Goal: Task Accomplishment & Management: Complete application form

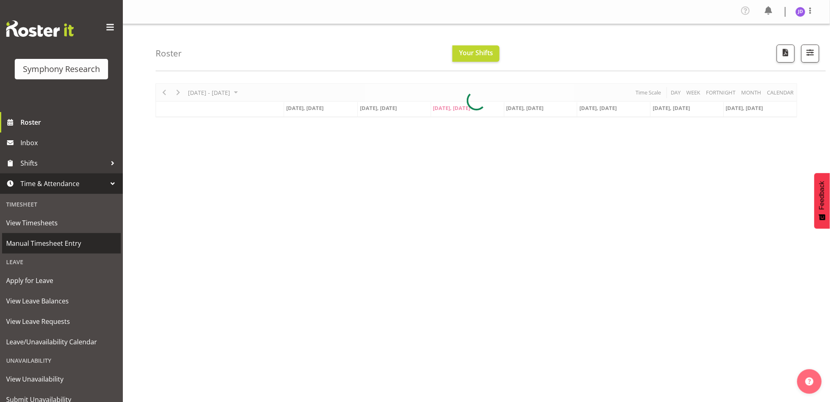
click at [52, 245] on span "Manual Timesheet Entry" at bounding box center [61, 243] width 111 height 12
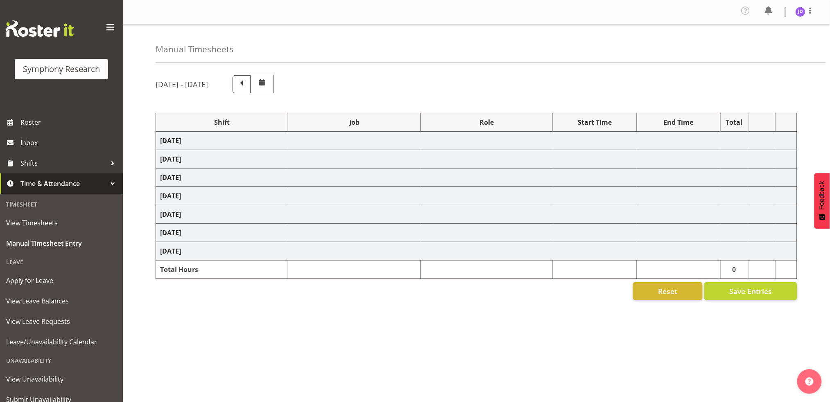
select select "26078"
select select "10242"
select select "26078"
select select "10242"
select select "47"
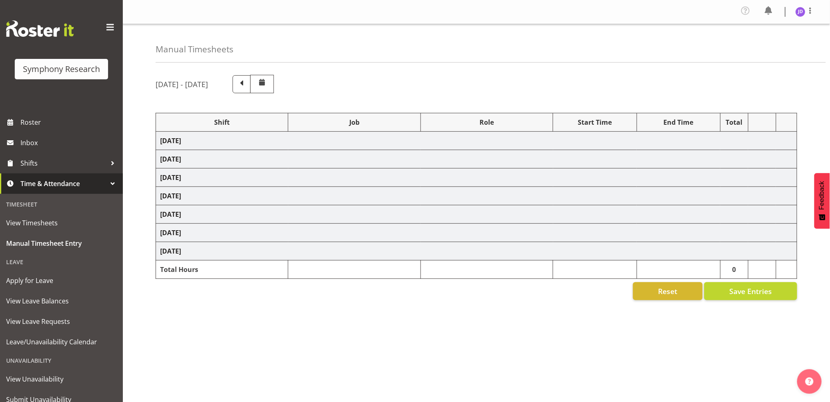
select select "26078"
select select "10242"
select select "47"
select select "26078"
select select "10242"
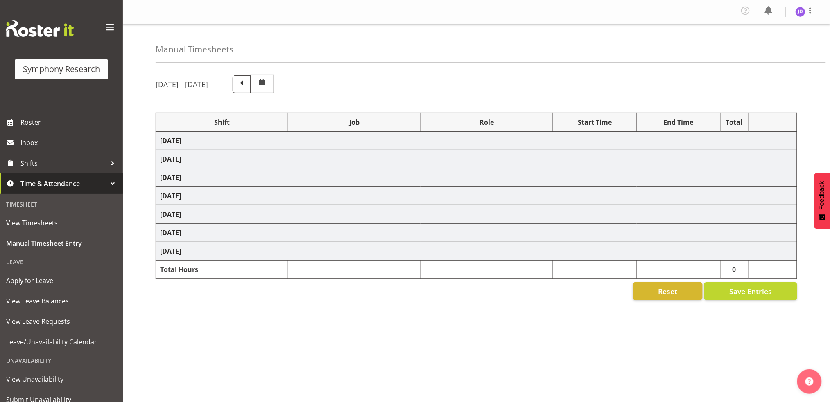
select select "26078"
select select "10242"
select select "47"
select select "26078"
select select "10242"
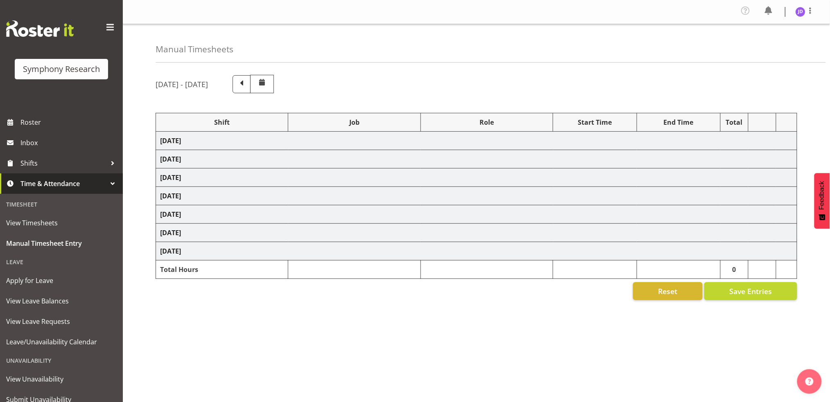
select select "47"
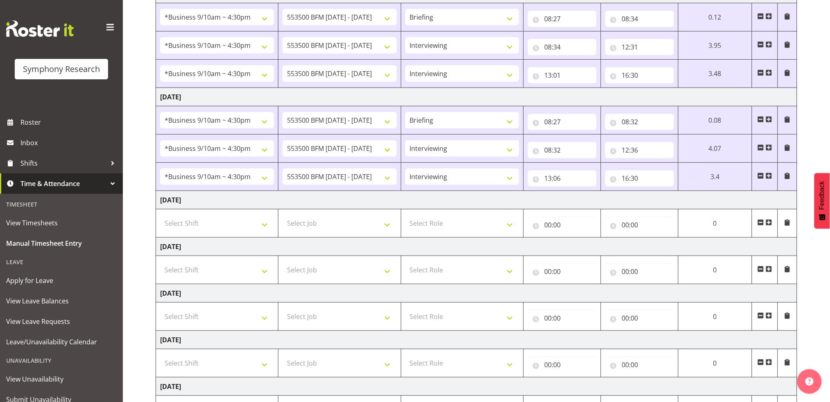
scroll to position [159, 0]
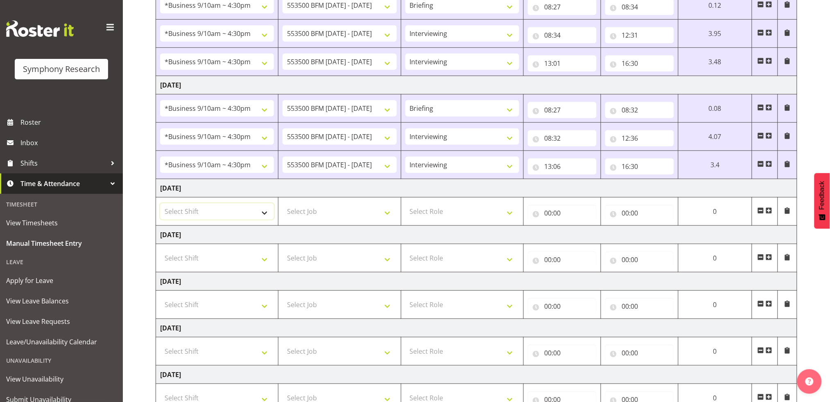
click at [265, 213] on select "Select Shift !!Weekend Residential (Roster IT Shift Label) *Business 9/10am ~ 4…" at bounding box center [217, 211] width 114 height 16
select select "26078"
click at [160, 203] on select "Select Shift !!Weekend Residential (Roster IT Shift Label) *Business 9/10am ~ 4…" at bounding box center [217, 211] width 114 height 16
click at [386, 211] on select "Select Job 550060 IF Admin 553492 World Poll Aus Wave 2 Main 2025 553493 World …" at bounding box center [339, 211] width 114 height 16
select select "10242"
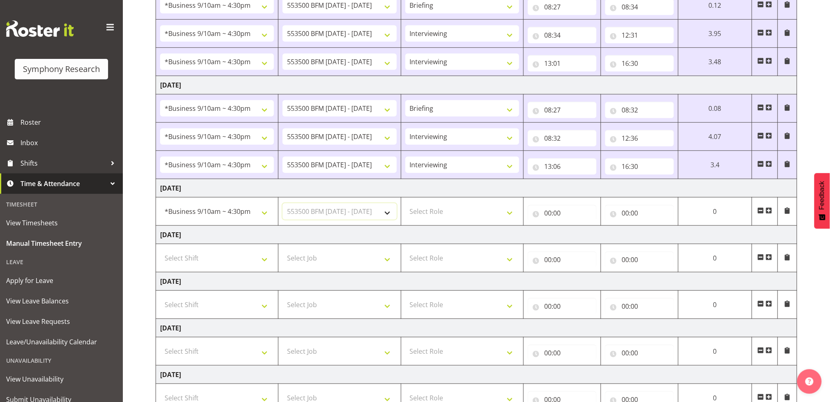
click at [282, 203] on select "Select Job 550060 IF Admin 553492 World Poll Aus Wave 2 Main 2025 553493 World …" at bounding box center [339, 211] width 114 height 16
click at [513, 211] on select "Select Role Briefing Interviewing" at bounding box center [462, 211] width 114 height 16
select select "297"
click at [405, 203] on select "Select Role Briefing Interviewing" at bounding box center [462, 211] width 114 height 16
drag, startPoint x: 547, startPoint y: 212, endPoint x: 571, endPoint y: 225, distance: 27.1
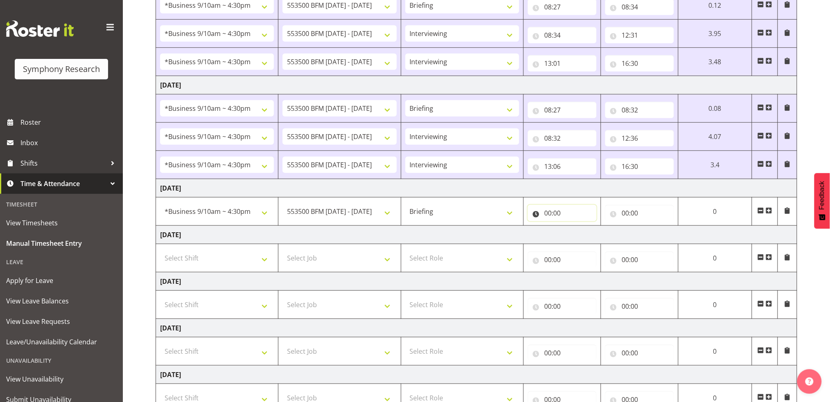
click at [548, 213] on input "00:00" at bounding box center [562, 213] width 69 height 16
click at [579, 232] on select "00 01 02 03 04 05 06 07 08 09 10 11 12 13 14 15 16 17 18 19 20 21 22 23" at bounding box center [583, 234] width 18 height 16
select select "8"
click at [593, 226] on select "00 01 02 03 04 05 06 07 08 09 10 11 12 13 14 15 16 17 18 19 20 21 22 23" at bounding box center [583, 234] width 18 height 16
type input "08:00"
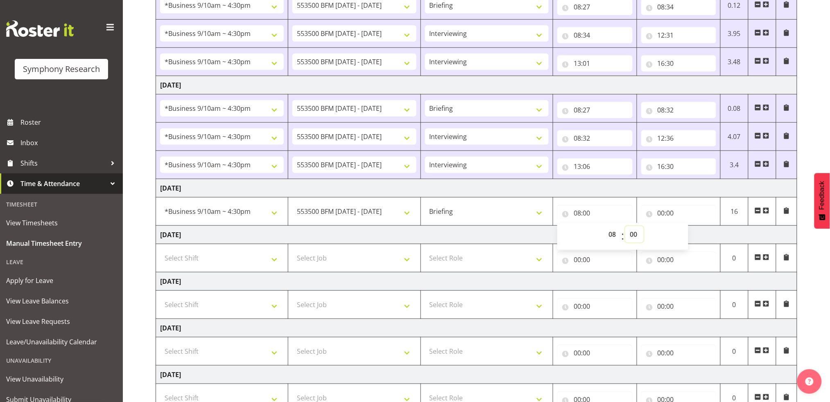
click at [635, 234] on select "00 01 02 03 04 05 06 07 08 09 10 11 12 13 14 15 16 17 18 19 20 21 22 23 24 25 2…" at bounding box center [634, 234] width 18 height 16
select select "27"
click at [625, 226] on select "00 01 02 03 04 05 06 07 08 09 10 11 12 13 14 15 16 17 18 19 20 21 22 23 24 25 2…" at bounding box center [634, 234] width 18 height 16
type input "08:27"
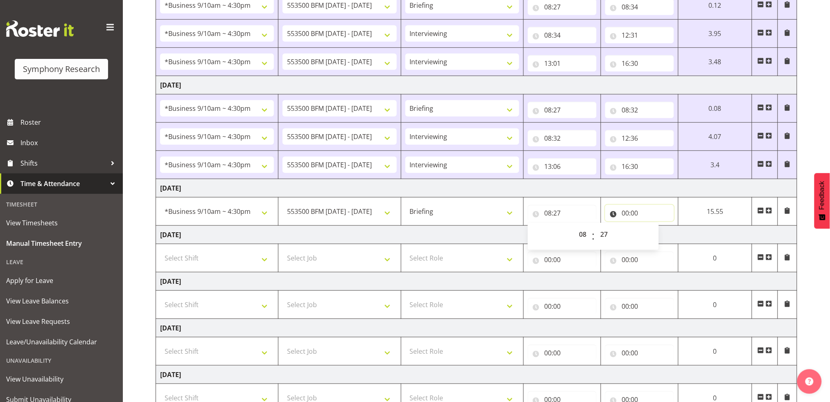
click at [625, 213] on input "00:00" at bounding box center [639, 213] width 69 height 16
click at [658, 233] on select "00 01 02 03 04 05 06 07 08 09 10 11 12 13 14 15 16 17 18 19 20 21 22 23" at bounding box center [661, 234] width 18 height 16
select select "8"
click at [652, 226] on select "00 01 02 03 04 05 06 07 08 09 10 11 12 13 14 15 16 17 18 19 20 21 22 23" at bounding box center [661, 234] width 18 height 16
type input "08:00"
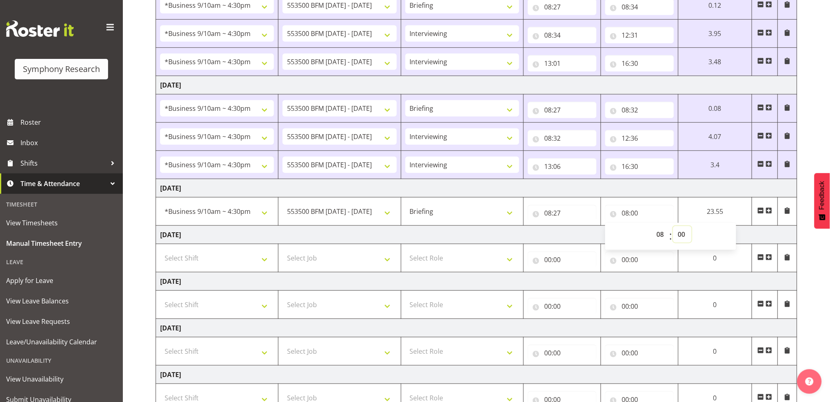
drag, startPoint x: 680, startPoint y: 235, endPoint x: 688, endPoint y: 235, distance: 8.2
click at [680, 235] on select "00 01 02 03 04 05 06 07 08 09 10 11 12 13 14 15 16 17 18 19 20 21 22 23 24 25 2…" at bounding box center [682, 234] width 18 height 16
select select "36"
click at [673, 226] on select "00 01 02 03 04 05 06 07 08 09 10 11 12 13 14 15 16 17 18 19 20 21 22 23 24 25 2…" at bounding box center [682, 234] width 18 height 16
type input "08:36"
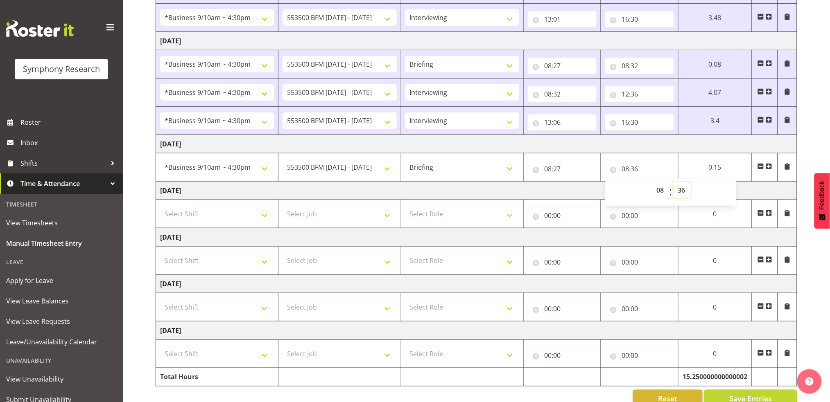
scroll to position [223, 0]
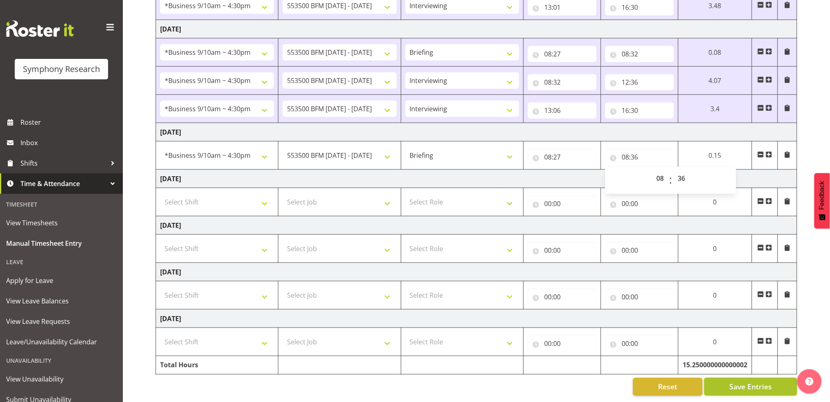
click at [758, 382] on span "Save Entries" at bounding box center [750, 387] width 43 height 11
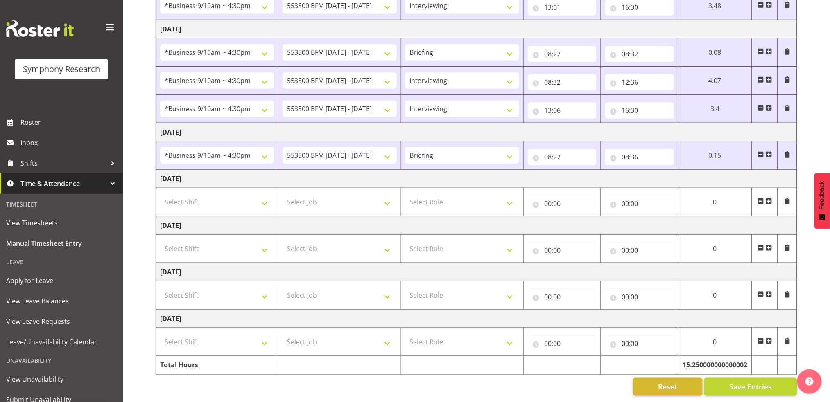
click at [771, 151] on span at bounding box center [768, 154] width 7 height 7
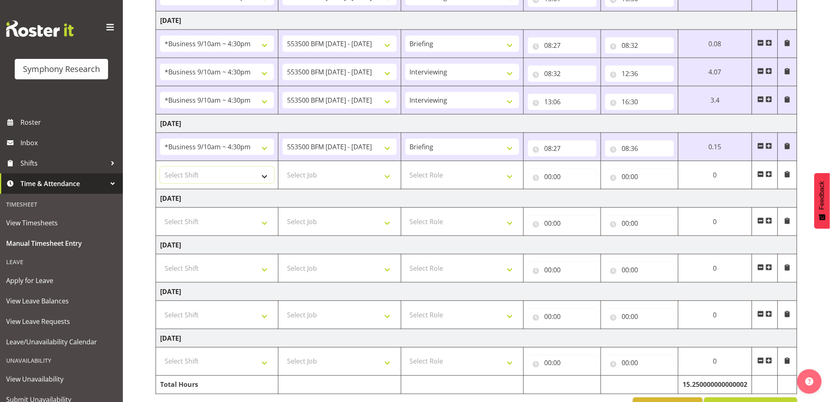
click at [264, 179] on select "Select Shift !!Weekend Residential (Roster IT Shift Label) *Business 9/10am ~ 4…" at bounding box center [217, 175] width 114 height 16
select select "26078"
click at [160, 167] on select "Select Shift !!Weekend Residential (Roster IT Shift Label) *Business 9/10am ~ 4…" at bounding box center [217, 175] width 114 height 16
click at [389, 178] on select "Select Job 550060 IF Admin 553492 World Poll Aus Wave 2 Main 2025 553493 World …" at bounding box center [339, 175] width 114 height 16
select select "10242"
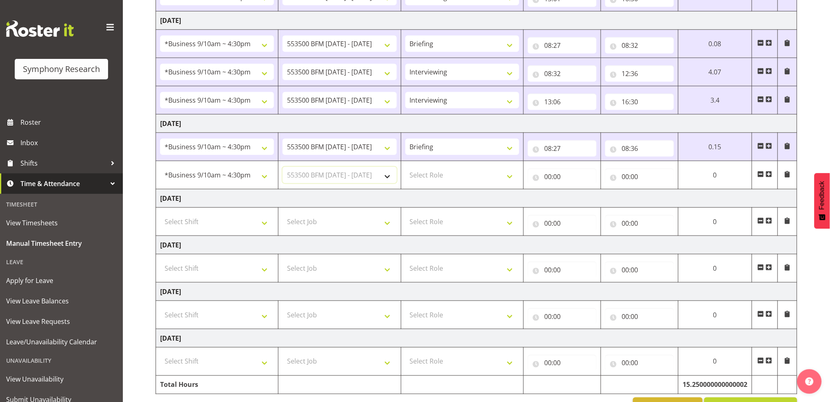
click at [282, 167] on select "Select Job 550060 IF Admin 553492 World Poll Aus Wave 2 Main 2025 553493 World …" at bounding box center [339, 175] width 114 height 16
drag, startPoint x: 505, startPoint y: 177, endPoint x: 502, endPoint y: 182, distance: 6.1
click at [505, 177] on select "Select Role Briefing Interviewing" at bounding box center [462, 175] width 114 height 16
select select "47"
click at [405, 167] on select "Select Role Briefing Interviewing" at bounding box center [462, 175] width 114 height 16
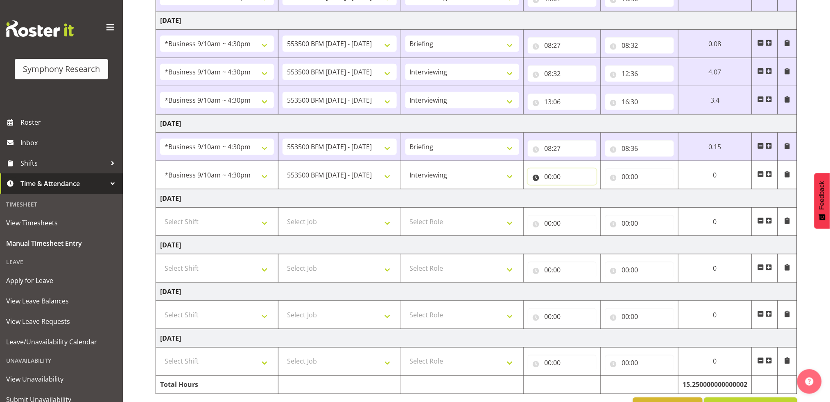
click at [547, 176] on input "00:00" at bounding box center [562, 177] width 69 height 16
click at [582, 196] on select "00 01 02 03 04 05 06 07 08 09 10 11 12 13 14 15 16 17 18 19 20 21 22 23" at bounding box center [583, 198] width 18 height 16
select select "8"
click at [593, 190] on select "00 01 02 03 04 05 06 07 08 09 10 11 12 13 14 15 16 17 18 19 20 21 22 23" at bounding box center [583, 198] width 18 height 16
type input "08:00"
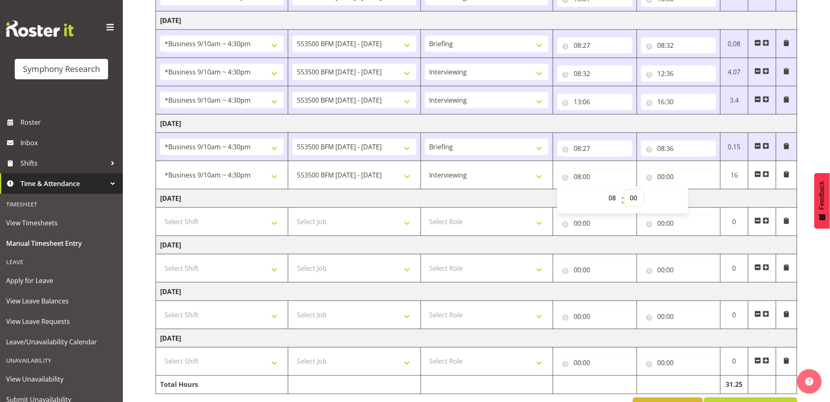
click at [632, 196] on select "00 01 02 03 04 05 06 07 08 09 10 11 12 13 14 15 16 17 18 19 20 21 22 23 24 25 2…" at bounding box center [634, 198] width 18 height 16
select select "36"
click at [625, 190] on select "00 01 02 03 04 05 06 07 08 09 10 11 12 13 14 15 16 17 18 19 20 21 22 23 24 25 2…" at bounding box center [634, 198] width 18 height 16
type input "08:36"
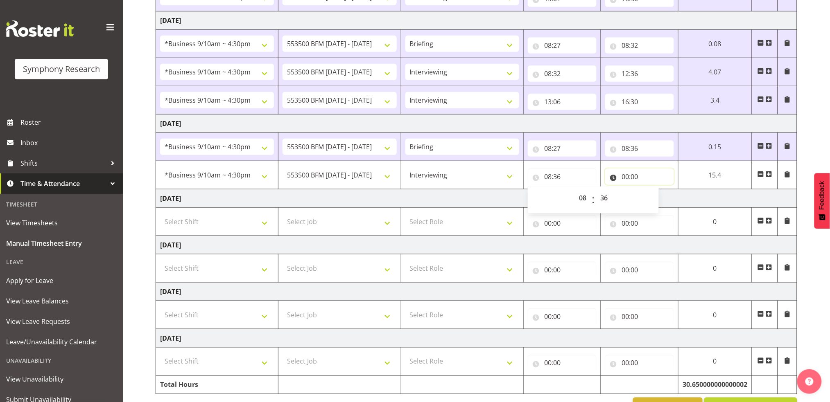
click at [625, 178] on input "00:00" at bounding box center [639, 177] width 69 height 16
click at [658, 196] on select "00 01 02 03 04 05 06 07 08 09 10 11 12 13 14 15 16 17 18 19 20 21 22 23" at bounding box center [661, 198] width 18 height 16
select select "12"
click at [652, 190] on select "00 01 02 03 04 05 06 07 08 09 10 11 12 13 14 15 16 17 18 19 20 21 22 23" at bounding box center [661, 198] width 18 height 16
type input "12:00"
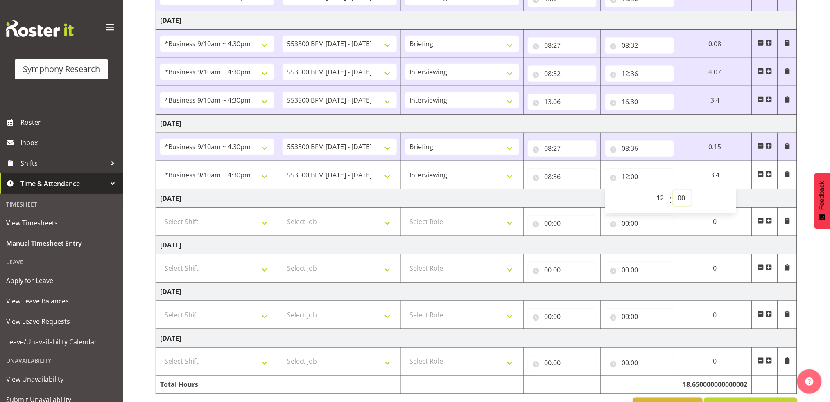
click at [680, 197] on select "00 01 02 03 04 05 06 07 08 09 10 11 12 13 14 15 16 17 18 19 20 21 22 23 24 25 2…" at bounding box center [682, 198] width 18 height 16
select select "30"
click at [673, 190] on select "00 01 02 03 04 05 06 07 08 09 10 11 12 13 14 15 16 17 18 19 20 21 22 23 24 25 2…" at bounding box center [682, 198] width 18 height 16
type input "12:30"
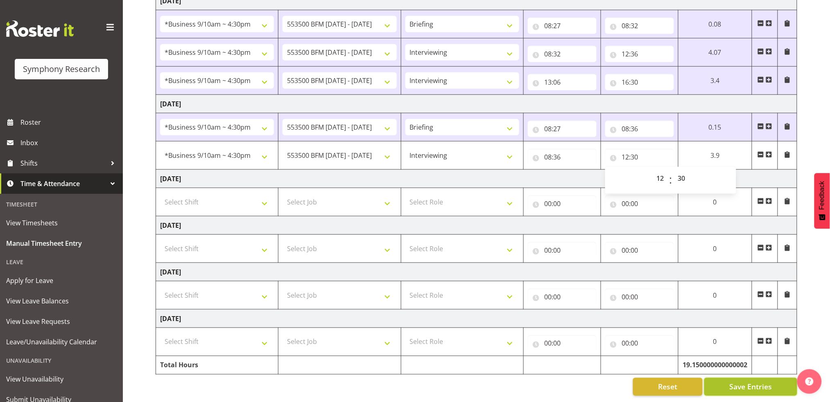
click at [755, 382] on span "Save Entries" at bounding box center [750, 387] width 43 height 11
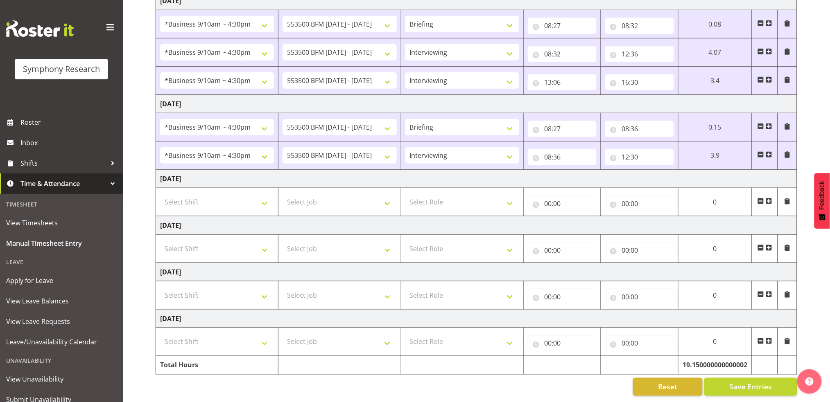
click at [768, 151] on span at bounding box center [768, 154] width 7 height 7
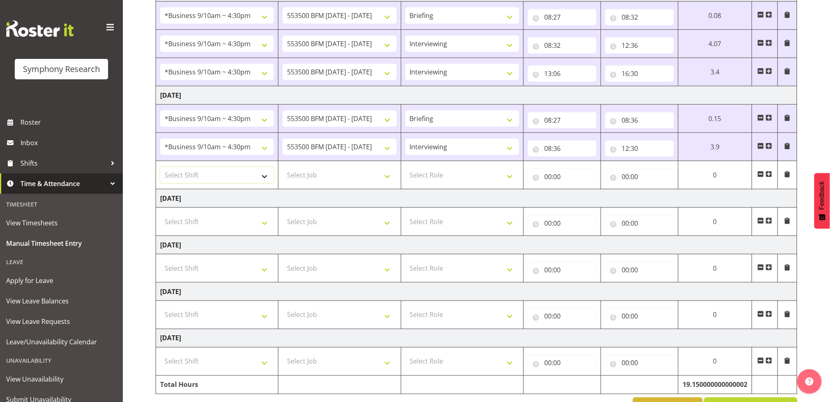
click at [262, 177] on select "Select Shift !!Weekend Residential (Roster IT Shift Label) *Business 9/10am ~ 4…" at bounding box center [217, 175] width 114 height 16
select select "26078"
click at [160, 167] on select "Select Shift !!Weekend Residential (Roster IT Shift Label) *Business 9/10am ~ 4…" at bounding box center [217, 175] width 114 height 16
click at [385, 178] on select "Select Job 550060 IF Admin 553492 World Poll Aus Wave 2 Main 2025 553493 World …" at bounding box center [339, 175] width 114 height 16
select select "10242"
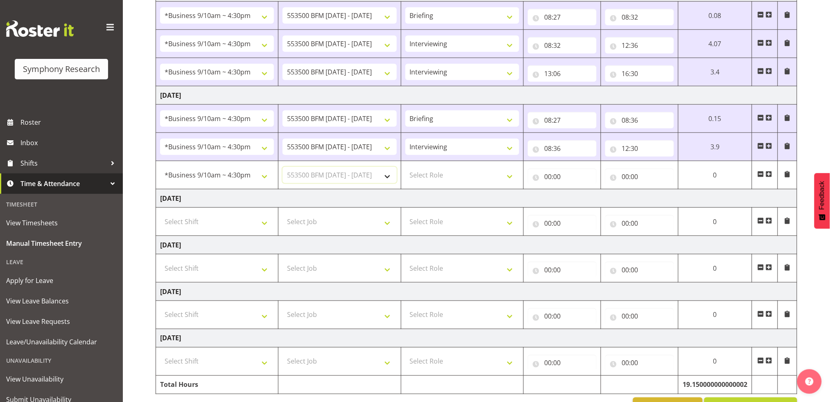
click at [282, 167] on select "Select Job 550060 IF Admin 553492 World Poll Aus Wave 2 Main 2025 553493 World …" at bounding box center [339, 175] width 114 height 16
click at [508, 176] on select "Select Role Briefing Interviewing" at bounding box center [462, 175] width 114 height 16
select select "47"
click at [405, 167] on select "Select Role Briefing Interviewing" at bounding box center [462, 175] width 114 height 16
click at [546, 176] on input "00:00" at bounding box center [562, 177] width 69 height 16
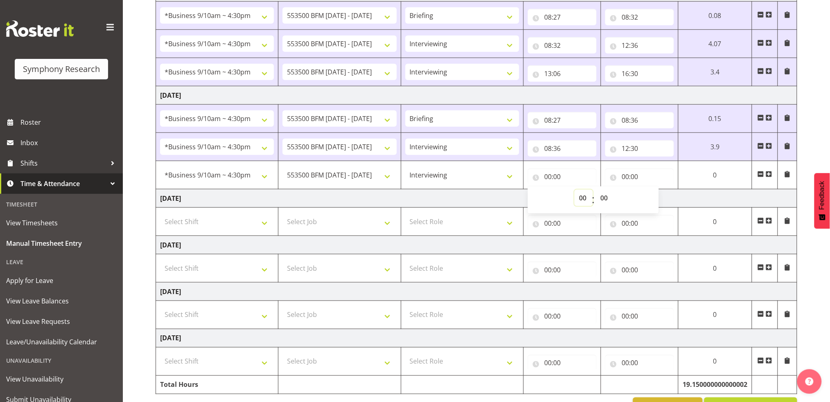
click at [581, 196] on select "00 01 02 03 04 05 06 07 08 09 10 11 12 13 14 15 16 17 18 19 20 21 22 23" at bounding box center [583, 198] width 18 height 16
select select "13"
click at [574, 190] on select "00 01 02 03 04 05 06 07 08 09 10 11 12 13 14 15 16 17 18 19 20 21 22 23" at bounding box center [583, 198] width 18 height 16
type input "13:00"
drag, startPoint x: 625, startPoint y: 176, endPoint x: 645, endPoint y: 182, distance: 20.5
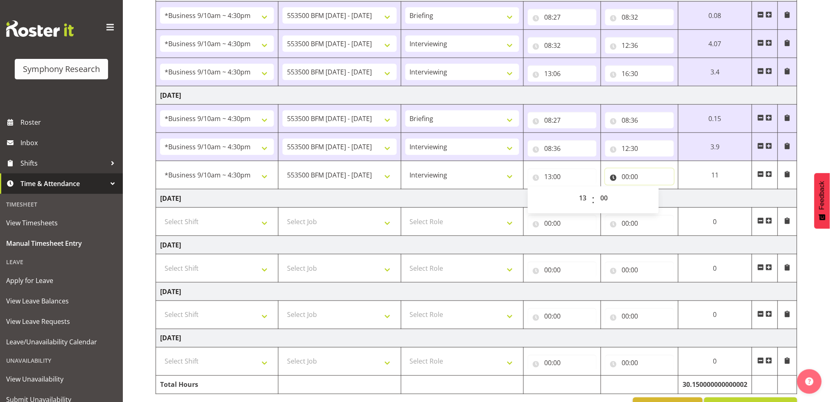
click at [625, 176] on input "00:00" at bounding box center [639, 177] width 69 height 16
click at [659, 196] on select "00 01 02 03 04 05 06 07 08 09 10 11 12 13 14 15 16 17 18 19 20 21 22 23" at bounding box center [661, 198] width 18 height 16
select select "16"
click at [652, 190] on select "00 01 02 03 04 05 06 07 08 09 10 11 12 13 14 15 16 17 18 19 20 21 22 23" at bounding box center [661, 198] width 18 height 16
type input "16:00"
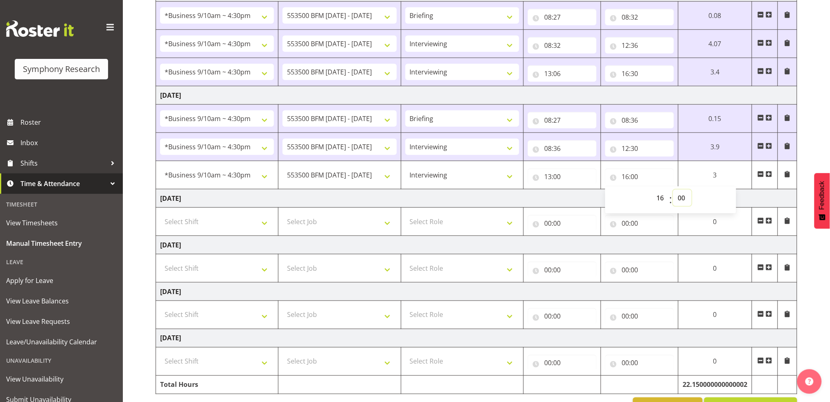
drag, startPoint x: 680, startPoint y: 196, endPoint x: 684, endPoint y: 194, distance: 4.6
click at [680, 196] on select "00 01 02 03 04 05 06 07 08 09 10 11 12 13 14 15 16 17 18 19 20 21 22 23 24 25 2…" at bounding box center [682, 198] width 18 height 16
select select "30"
click at [673, 190] on select "00 01 02 03 04 05 06 07 08 09 10 11 12 13 14 15 16 17 18 19 20 21 22 23 24 25 2…" at bounding box center [682, 198] width 18 height 16
type input "16:30"
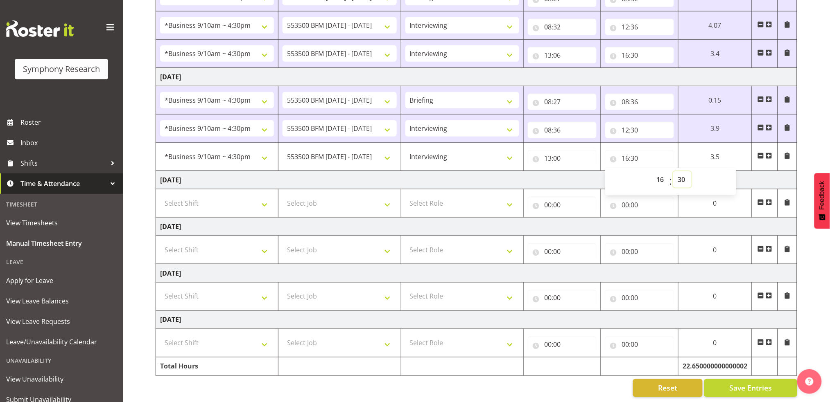
scroll to position [280, 0]
click at [748, 382] on span "Save Entries" at bounding box center [750, 387] width 43 height 11
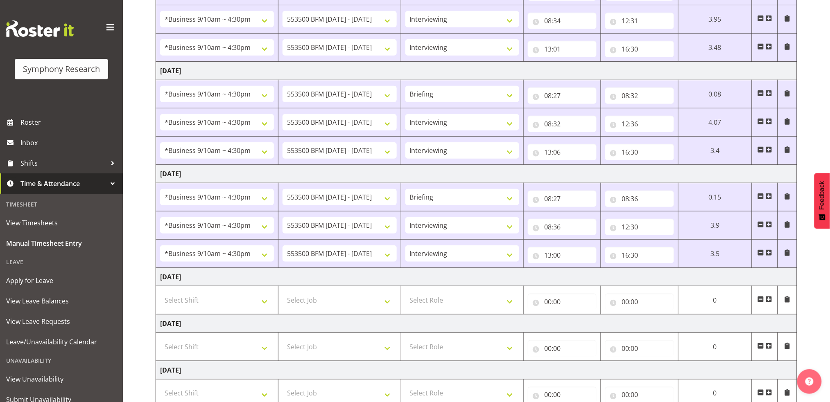
scroll to position [0, 0]
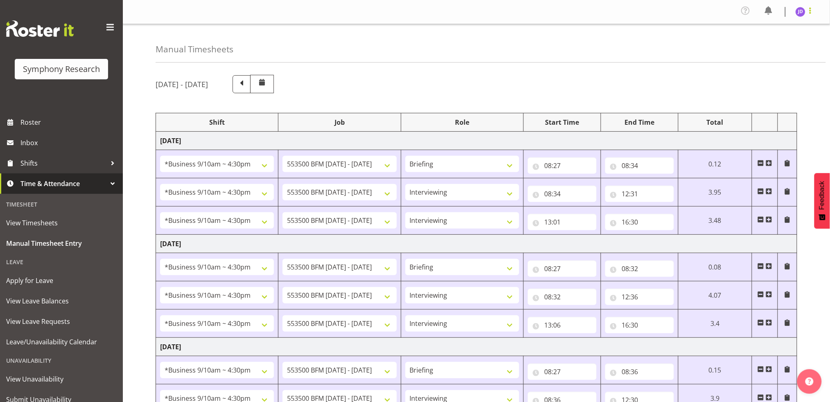
click at [810, 13] on span at bounding box center [810, 11] width 10 height 10
click at [767, 42] on link "Log Out" at bounding box center [775, 45] width 79 height 15
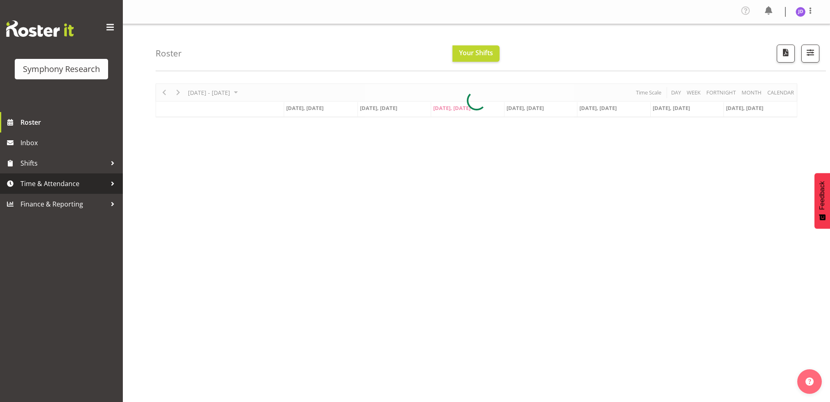
click at [57, 185] on span "Time & Attendance" at bounding box center [63, 184] width 86 height 12
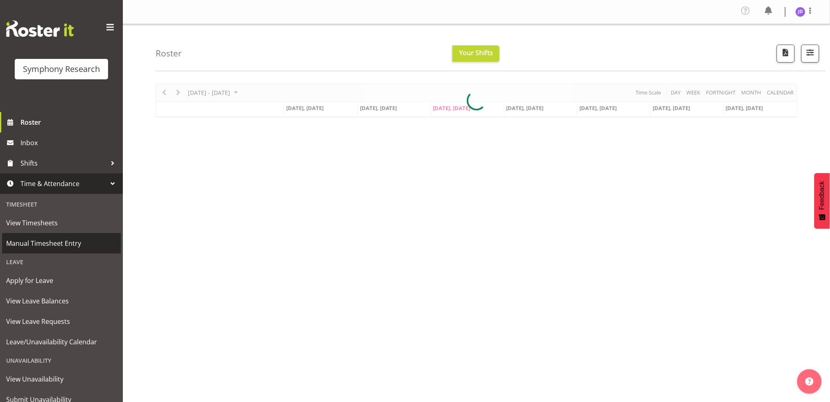
click at [53, 243] on span "Manual Timesheet Entry" at bounding box center [61, 243] width 111 height 12
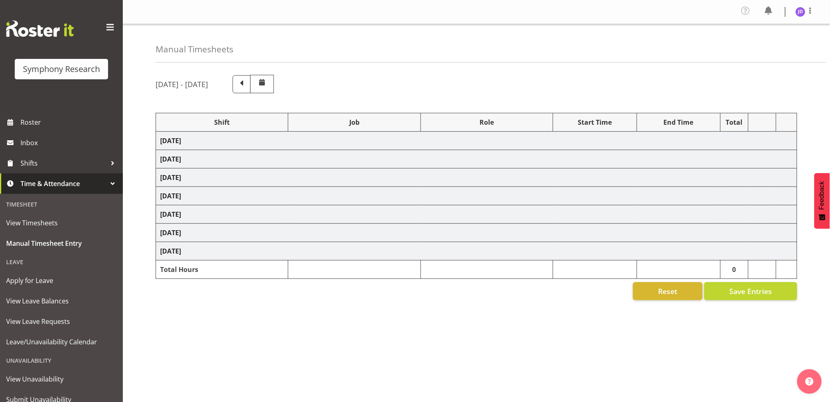
select select "26078"
select select "10242"
select select "26078"
select select "10242"
select select "47"
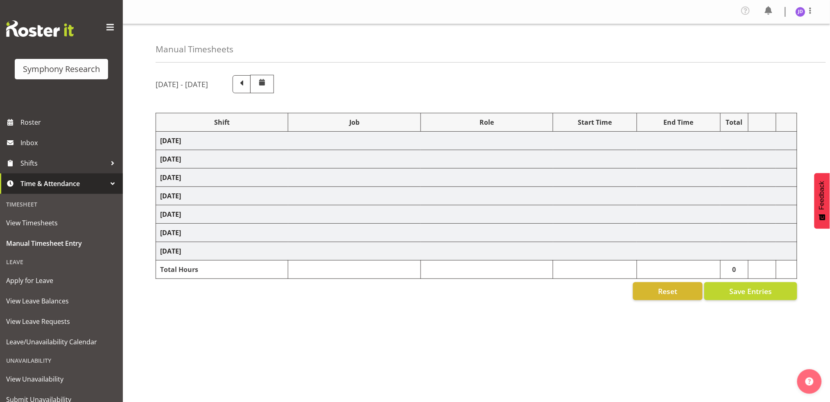
select select "26078"
select select "10242"
select select "47"
select select "26078"
select select "10242"
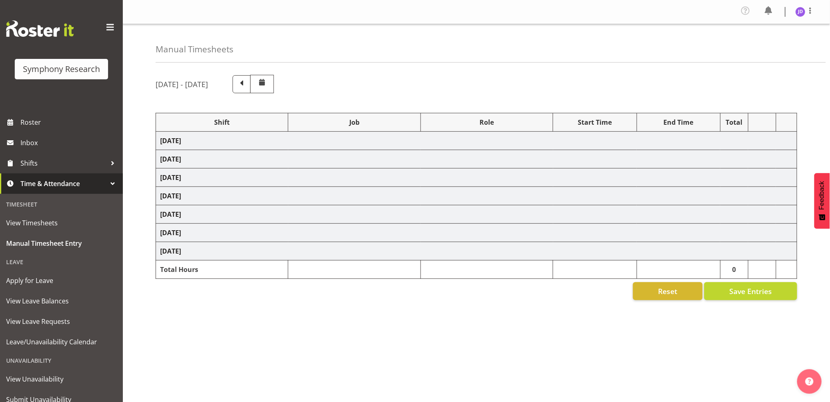
select select "26078"
select select "10242"
select select "47"
select select "26078"
select select "10242"
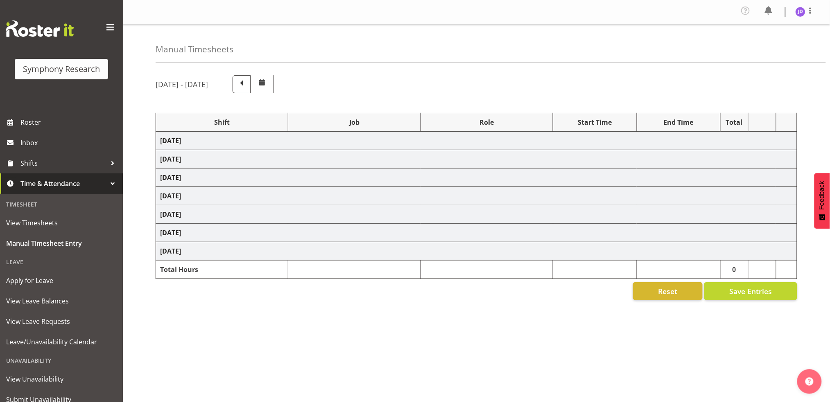
select select "47"
select select "26078"
select select "10242"
select select "26078"
select select "10242"
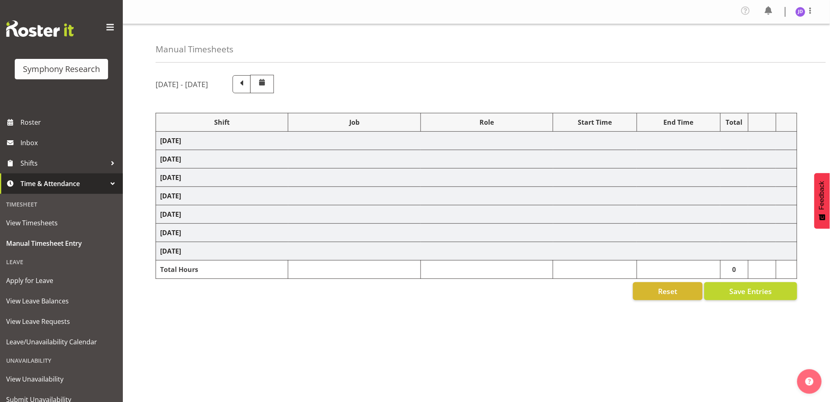
select select "47"
select select "26078"
select select "10242"
select select "47"
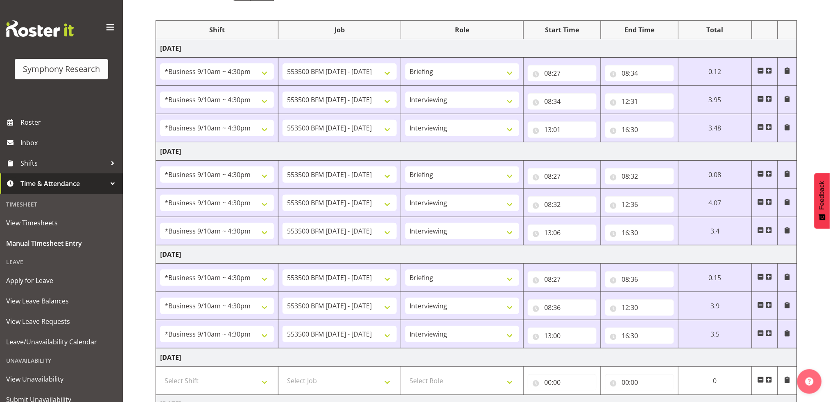
scroll to position [280, 0]
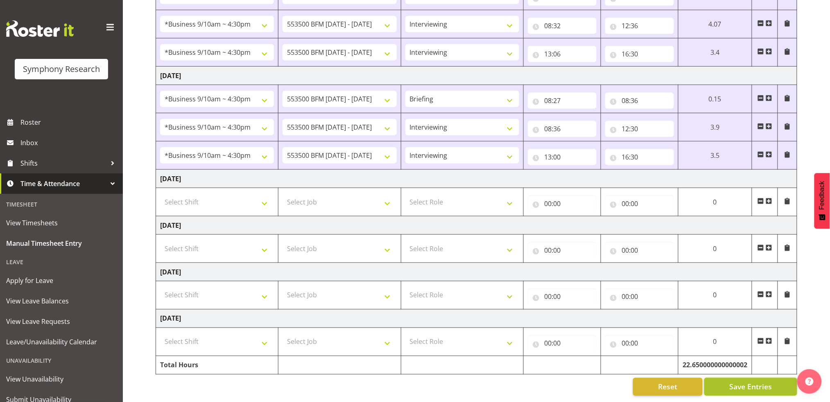
click at [766, 382] on span "Save Entries" at bounding box center [750, 387] width 43 height 11
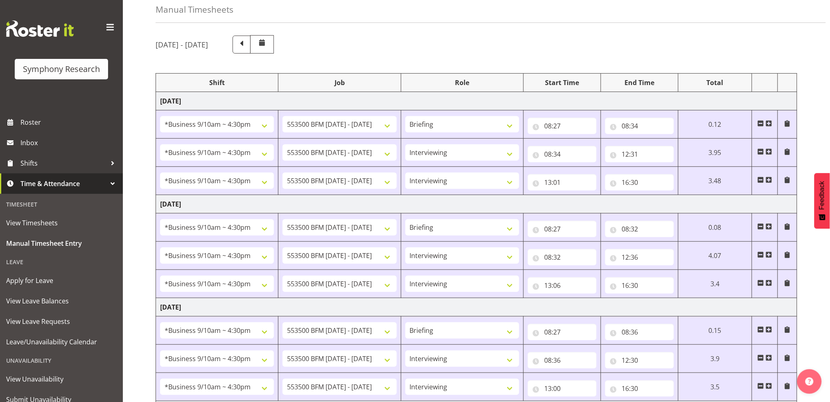
scroll to position [0, 0]
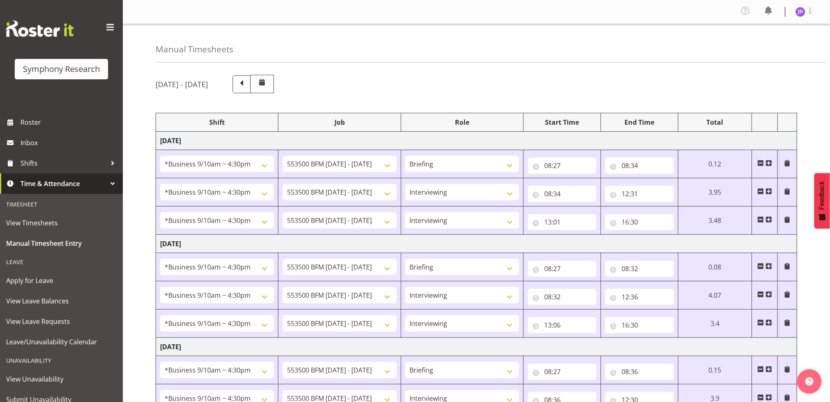
click at [810, 13] on span at bounding box center [810, 11] width 10 height 10
click at [757, 44] on link "Log Out" at bounding box center [775, 45] width 79 height 15
